Goal: Task Accomplishment & Management: Use online tool/utility

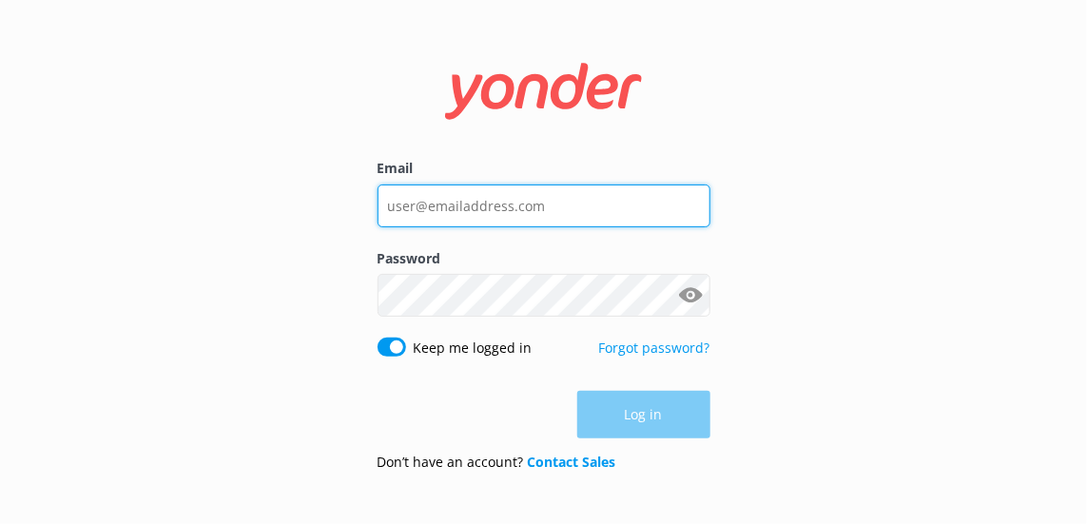
type input "[PERSON_NAME][EMAIL_ADDRESS][PERSON_NAME][DOMAIN_NAME]"
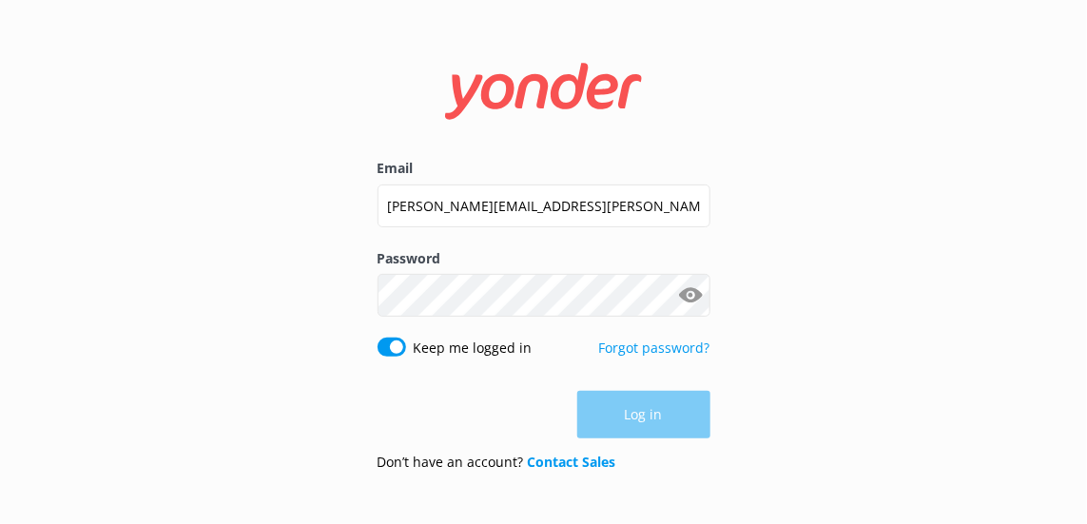
click at [666, 406] on div "Log in" at bounding box center [544, 415] width 333 height 48
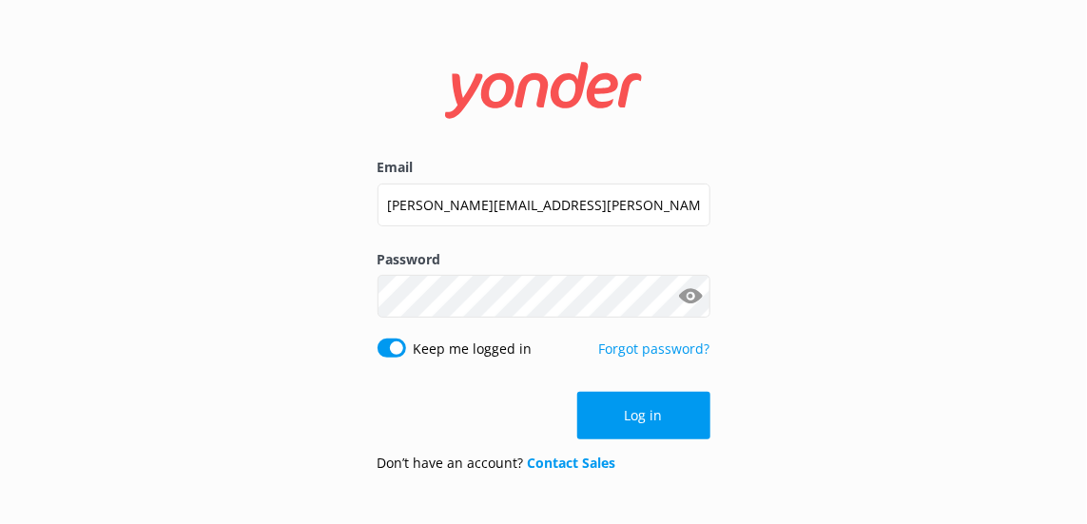
click at [666, 406] on button "Log in" at bounding box center [643, 416] width 133 height 48
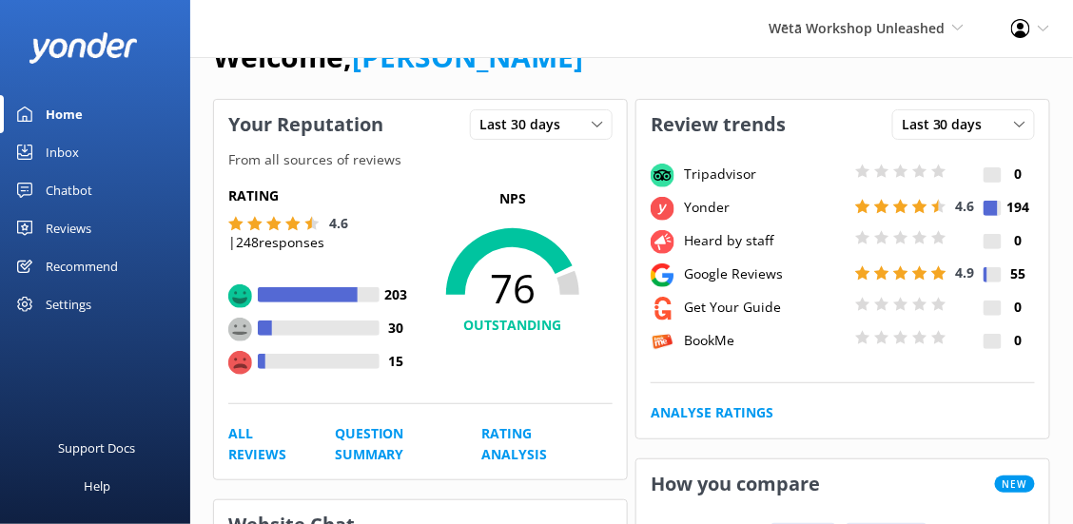
scroll to position [49, 0]
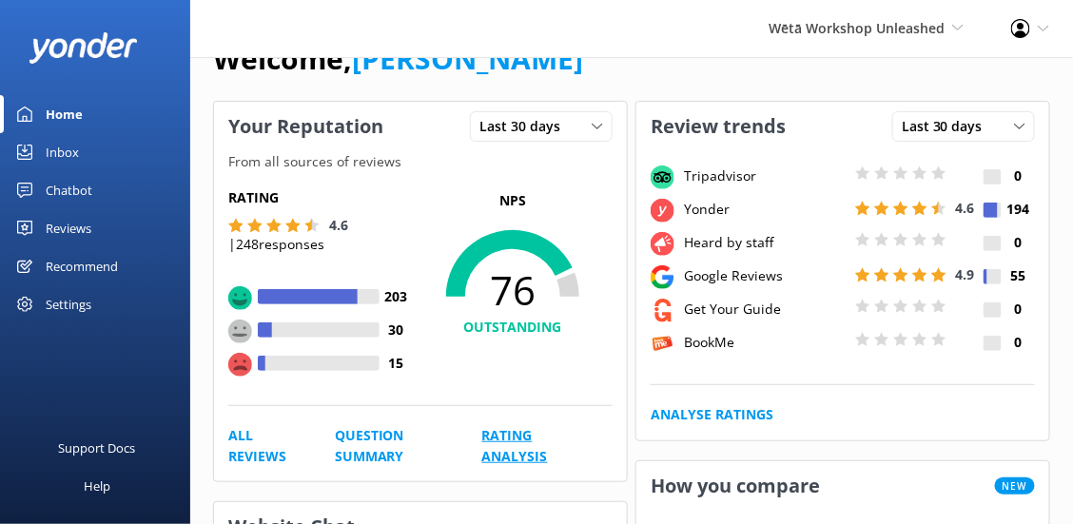
click at [493, 437] on link "Rating Analysis" at bounding box center [525, 446] width 87 height 43
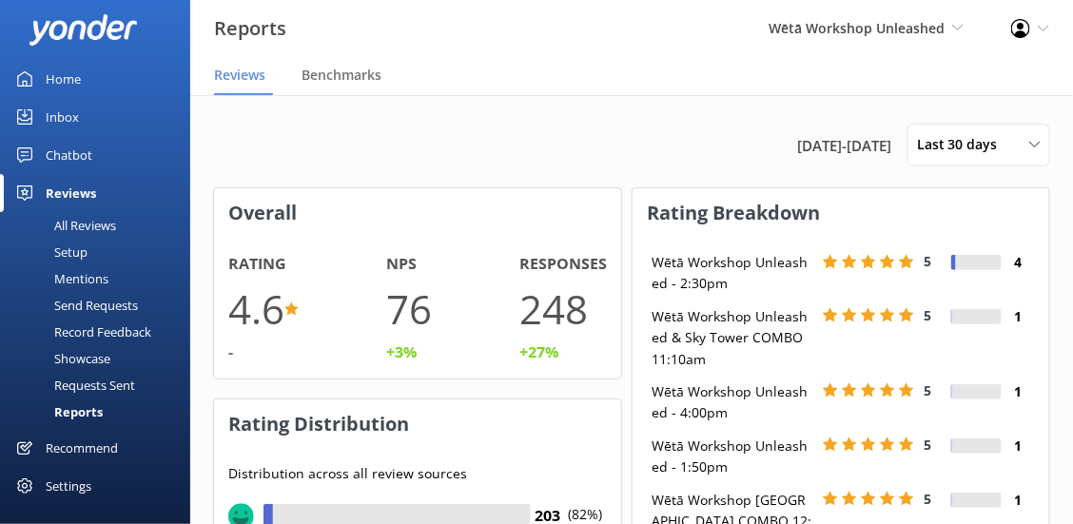
scroll to position [1, 0]
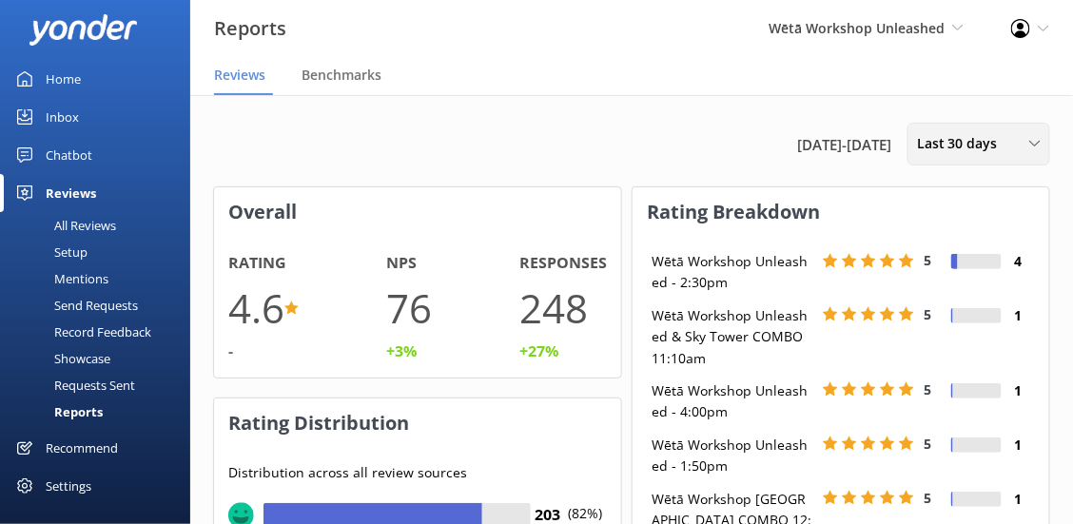
click at [1026, 127] on div "Last 30 days Last 7 days Last 30 days Last 90 days Last 180 days Custom" at bounding box center [978, 144] width 143 height 43
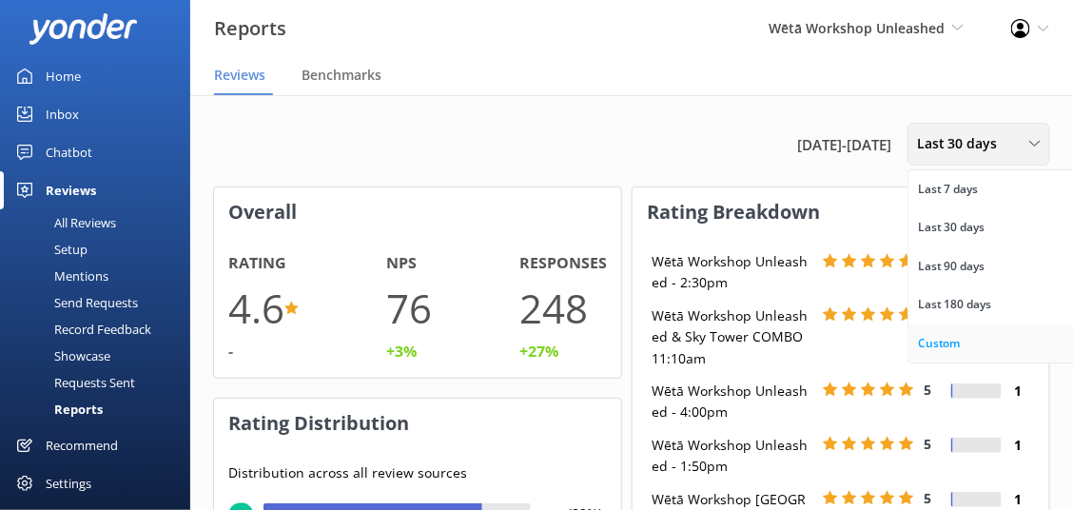
click at [960, 349] on link "Custom" at bounding box center [992, 343] width 169 height 38
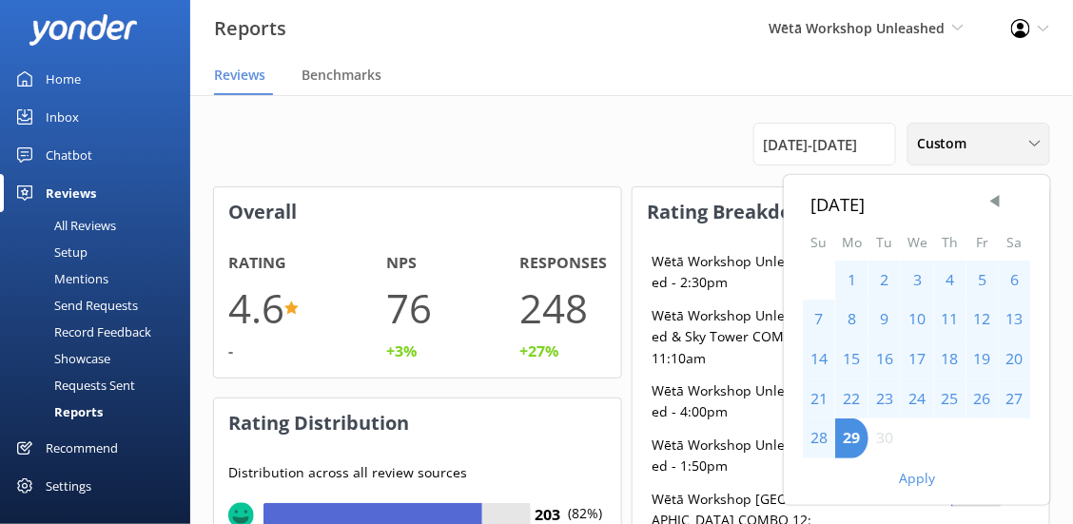
scroll to position [189, 394]
click at [823, 388] on div "21" at bounding box center [819, 399] width 32 height 40
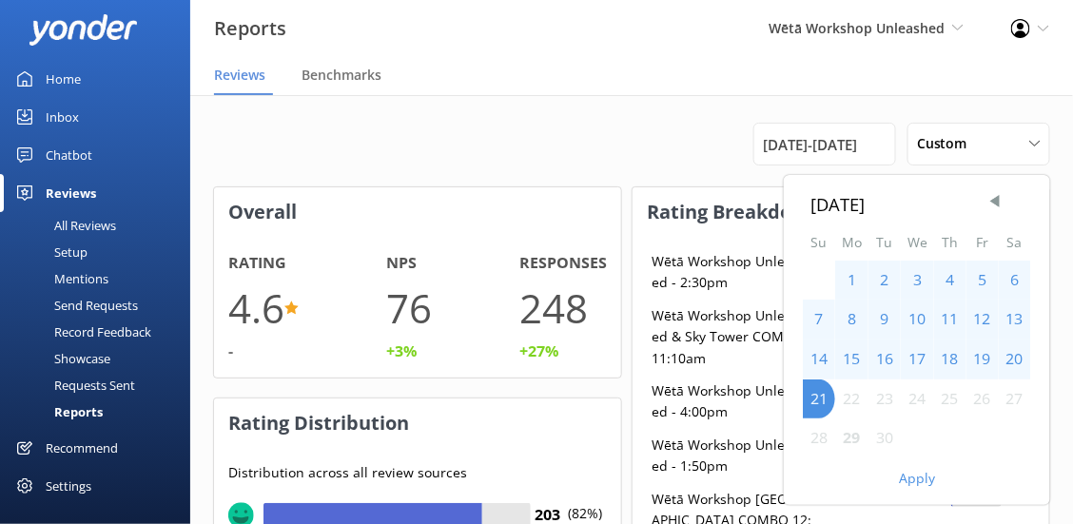
click at [845, 392] on div "22" at bounding box center [851, 399] width 33 height 40
click at [855, 401] on div "22" at bounding box center [851, 399] width 33 height 40
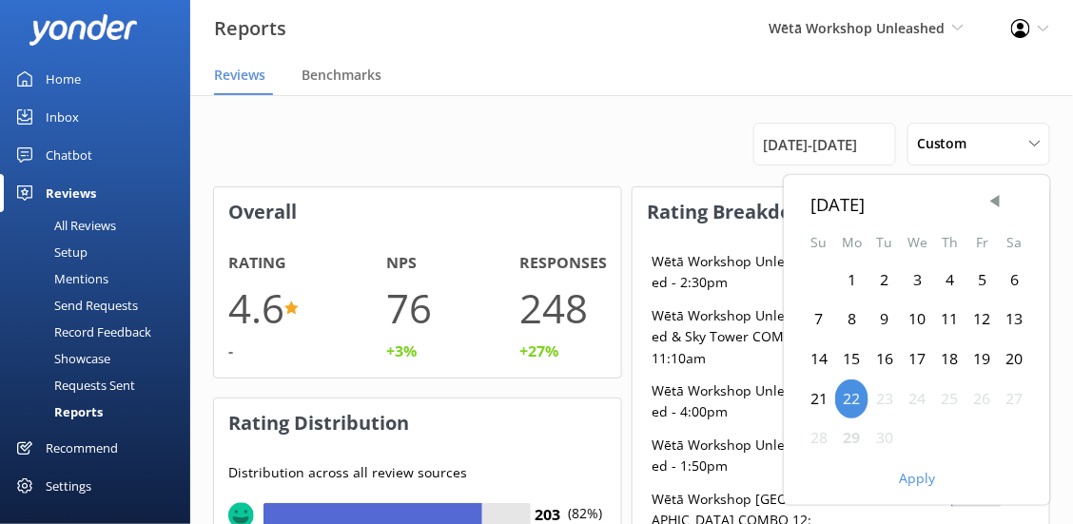
click at [820, 432] on div "28" at bounding box center [819, 438] width 32 height 40
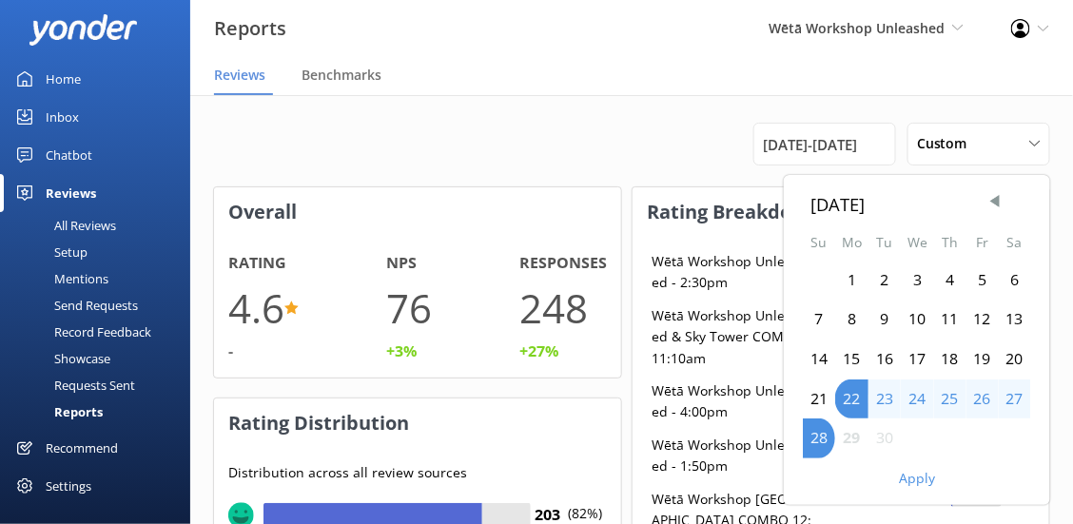
click at [918, 483] on button "Apply" at bounding box center [917, 478] width 36 height 13
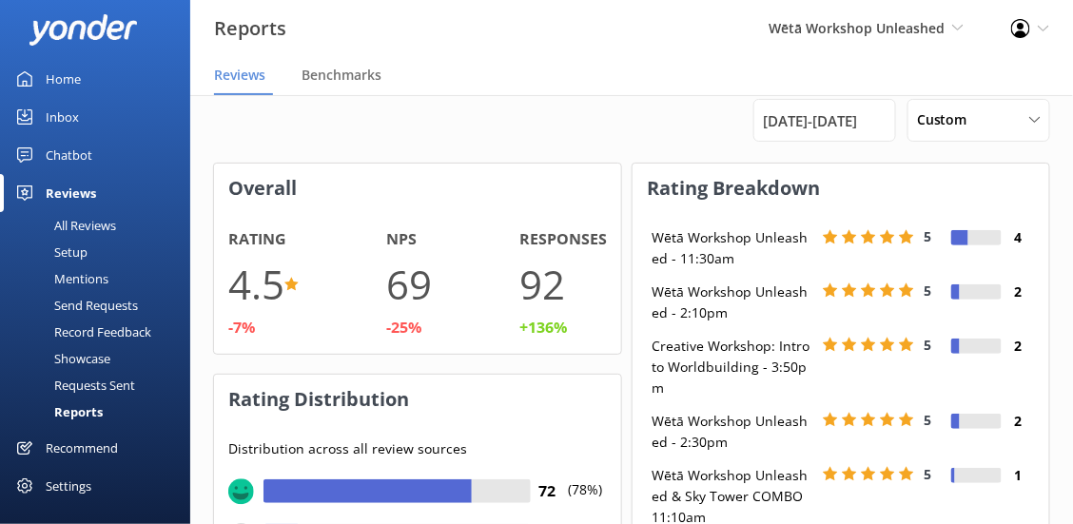
scroll to position [22, 0]
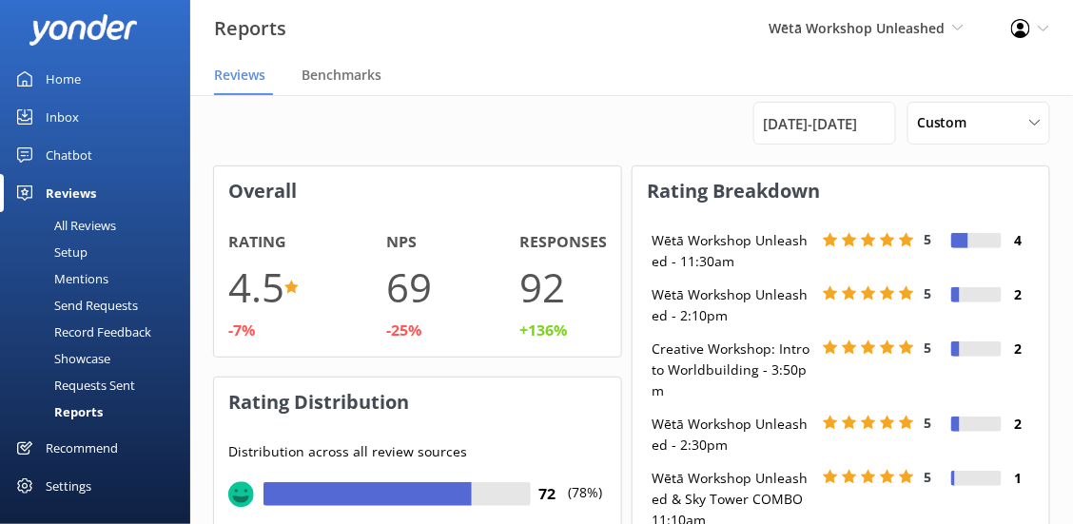
click at [650, 47] on div "Reports Wētā Workshop Unleashed Wētā Workshop Wētā Workshop Unleashed Wētā Work…" at bounding box center [536, 28] width 1073 height 57
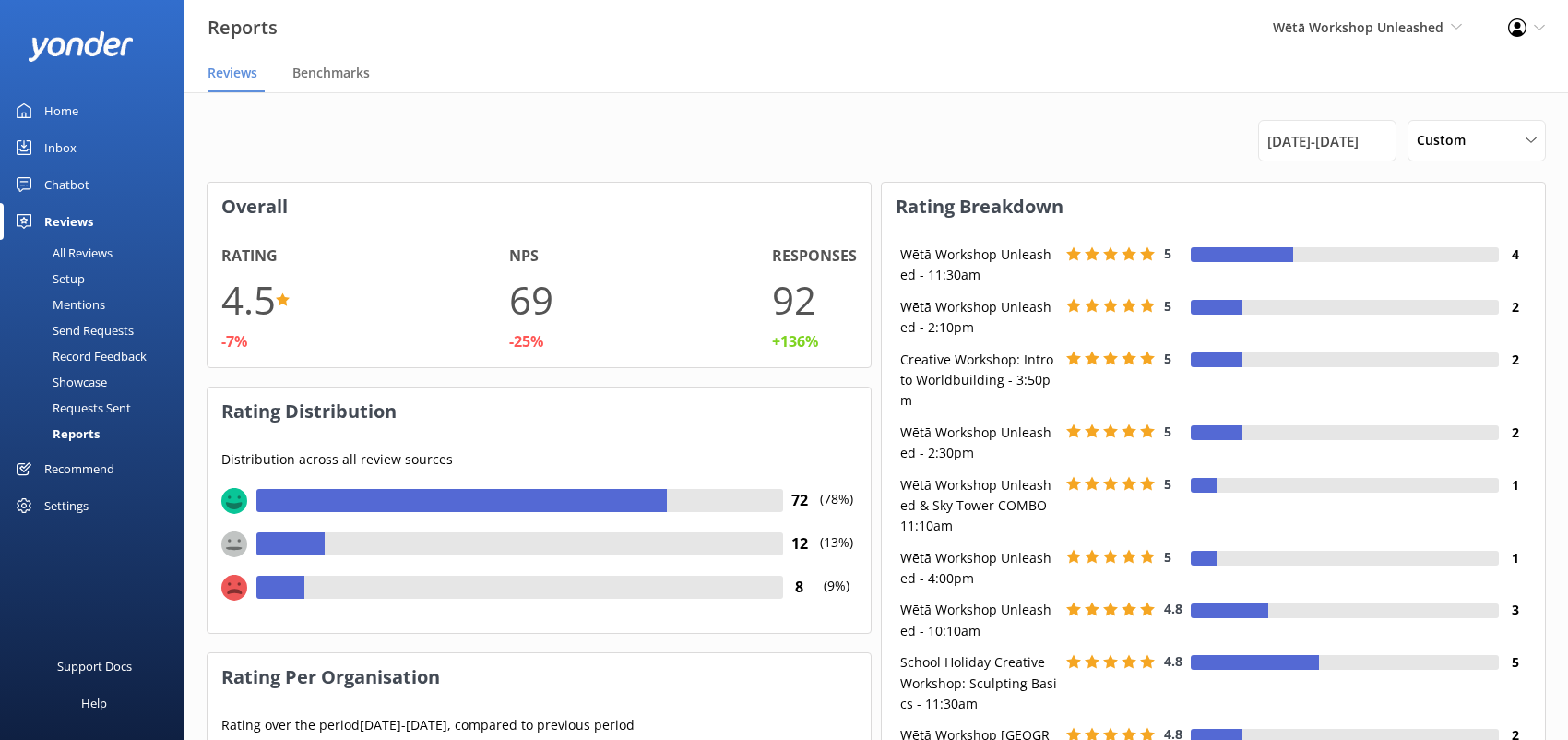
scroll to position [323, 649]
